Goal: Find specific page/section: Find specific page/section

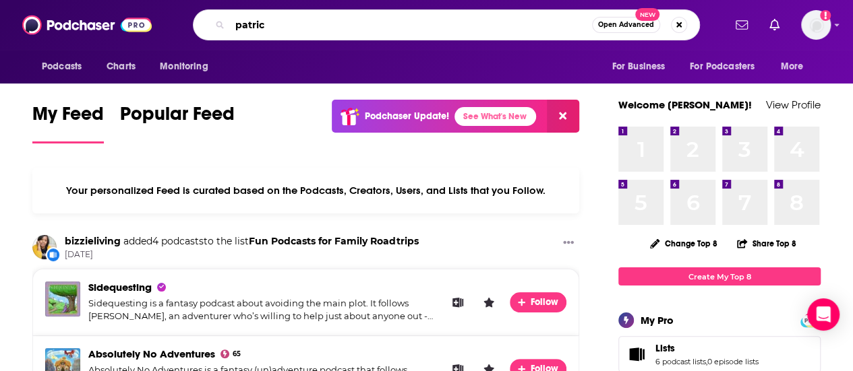
drag, startPoint x: 279, startPoint y: 23, endPoint x: 160, endPoint y: 11, distance: 119.9
click at [169, 11] on div "patric Open Advanced New" at bounding box center [446, 24] width 554 height 31
paste input "PBDPodcast"
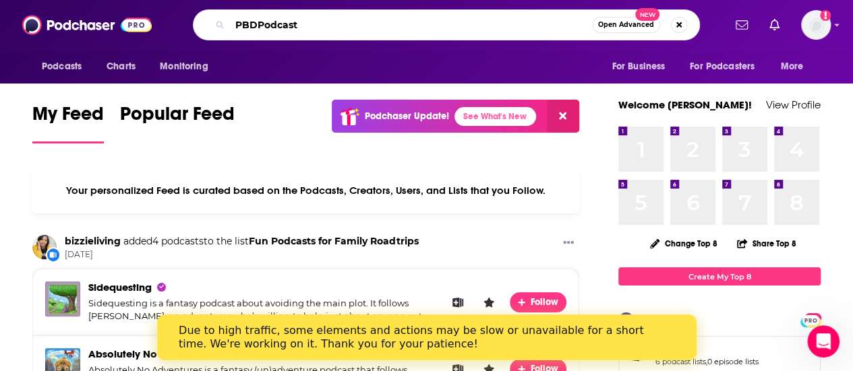
type input "PBDPodcast"
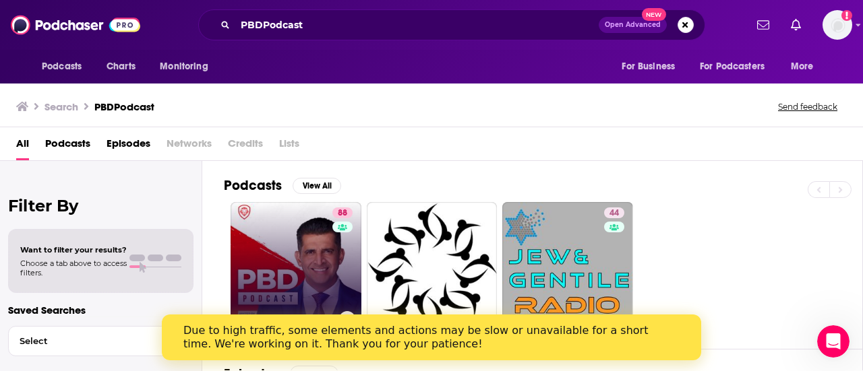
click at [279, 234] on link "88 PBD Podcast" at bounding box center [296, 267] width 131 height 131
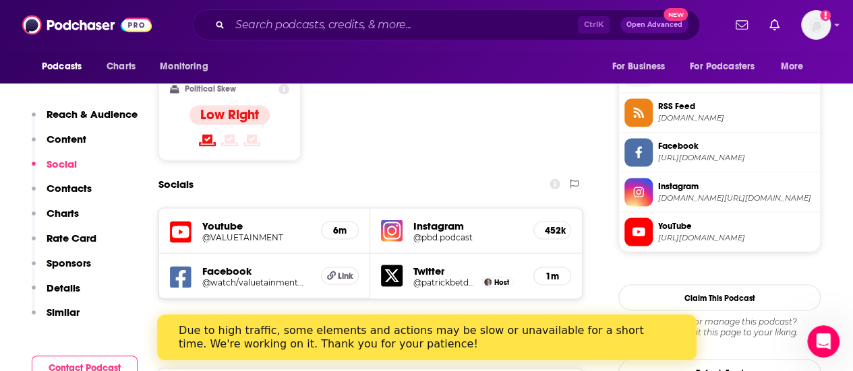
scroll to position [988, 0]
